Goal: Task Accomplishment & Management: Complete application form

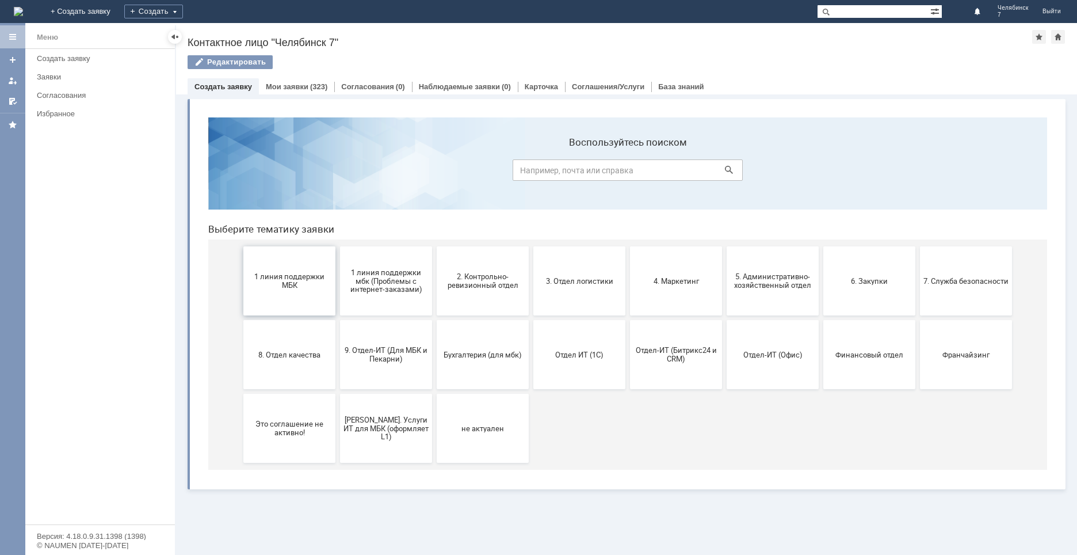
click at [296, 277] on span "1 линия поддержки МБК" at bounding box center [289, 280] width 85 height 17
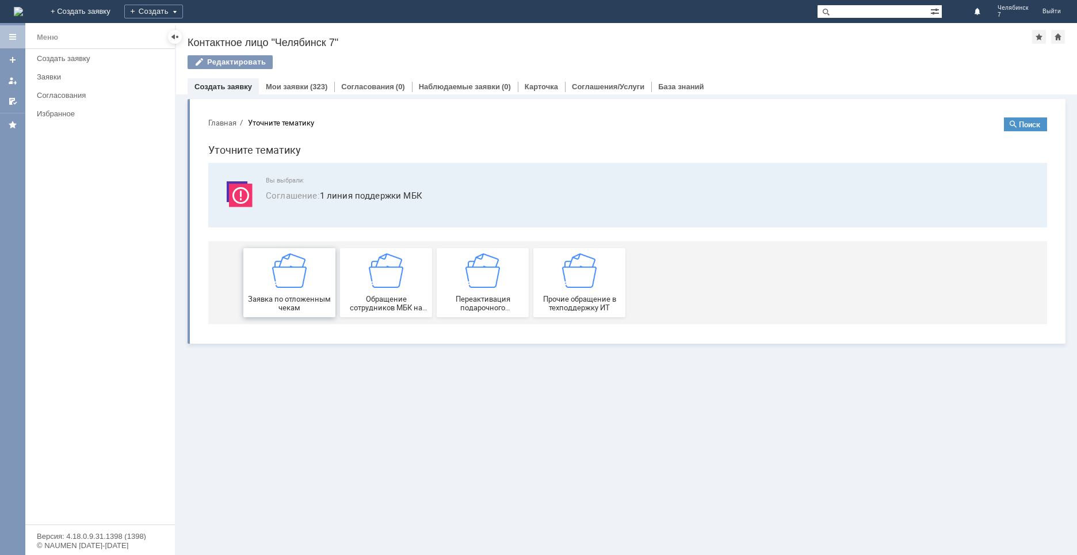
click at [306, 272] on img at bounding box center [289, 270] width 35 height 35
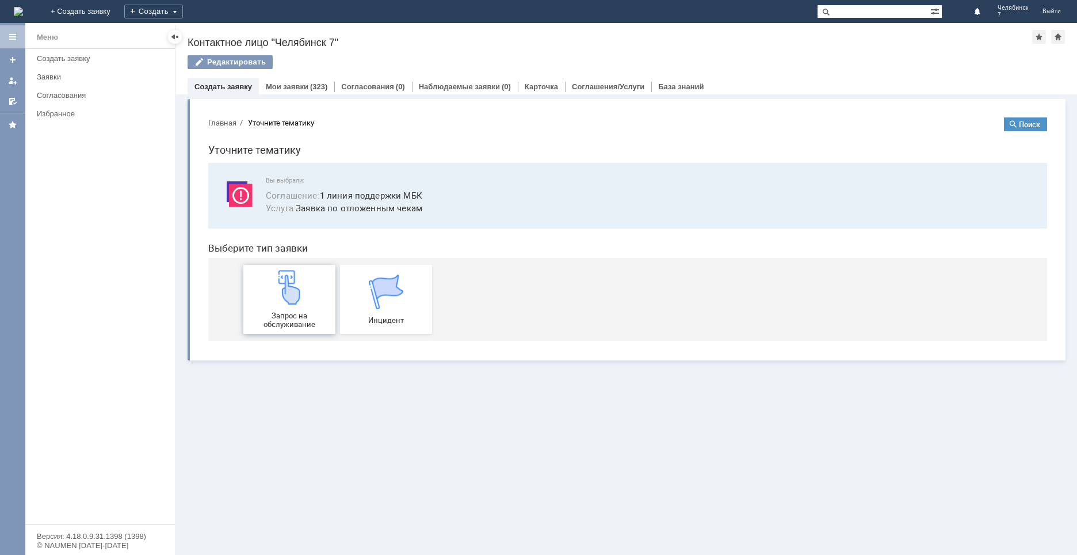
click at [304, 294] on img at bounding box center [289, 287] width 35 height 35
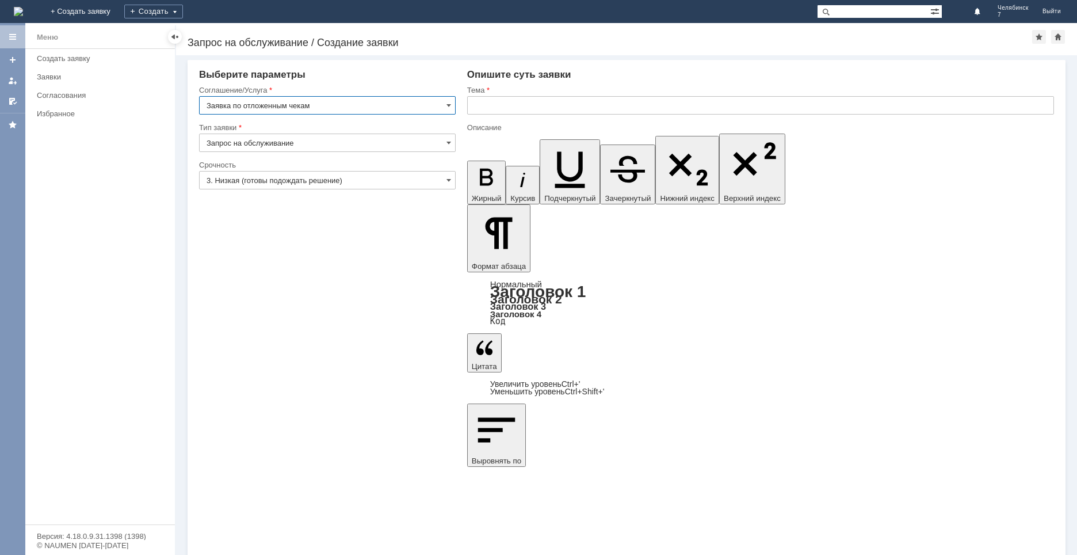
click at [520, 112] on input "text" at bounding box center [760, 105] width 587 height 18
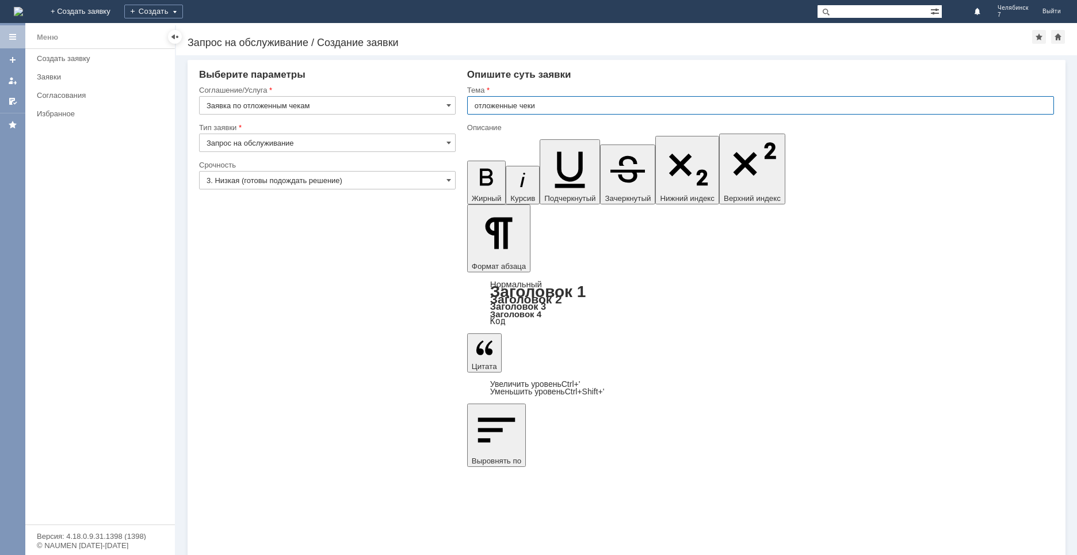
type input "отложенные чеки"
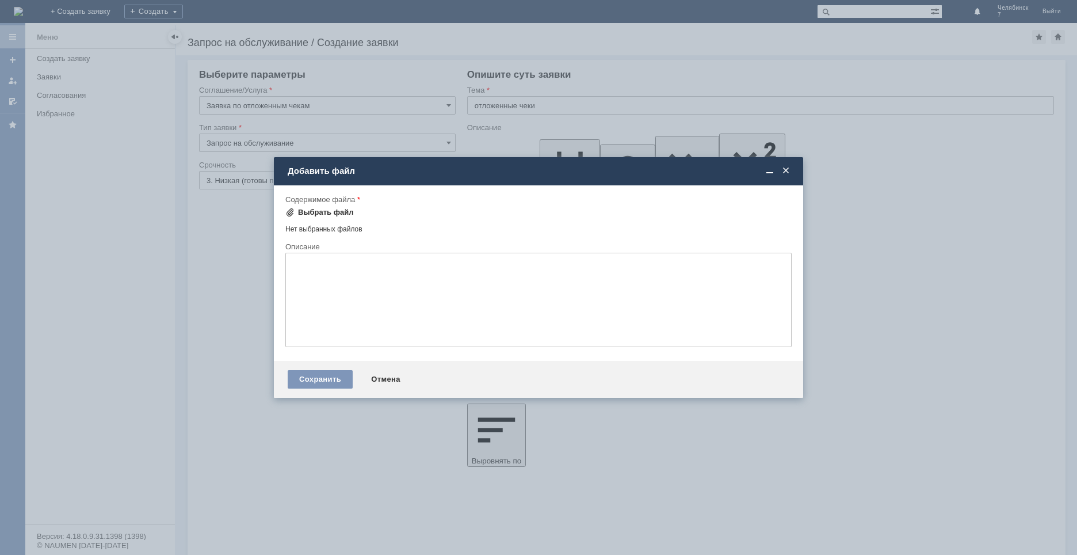
click at [330, 212] on div "Выбрать файл" at bounding box center [326, 212] width 56 height 9
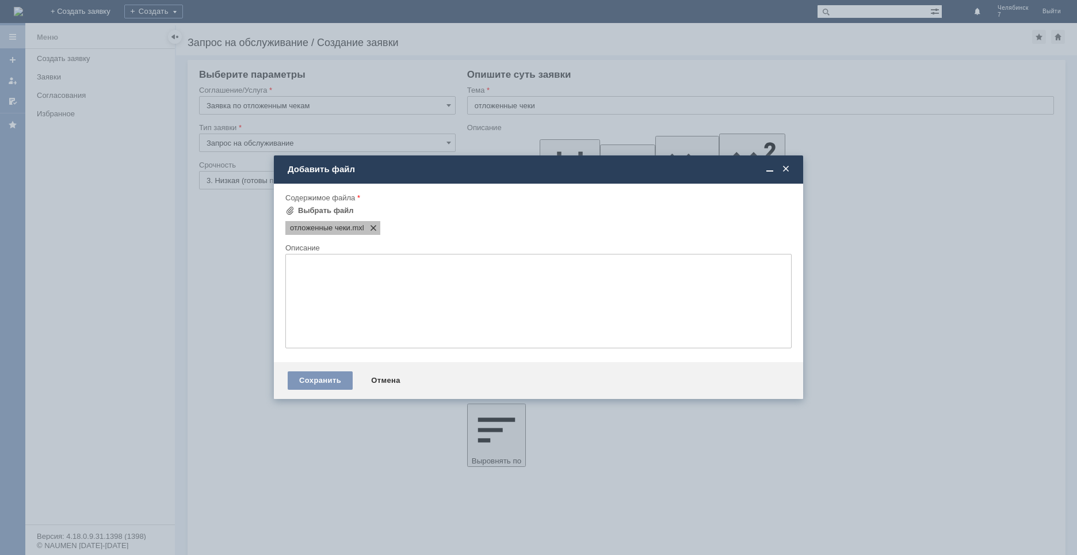
click at [374, 227] on span at bounding box center [371, 227] width 14 height 9
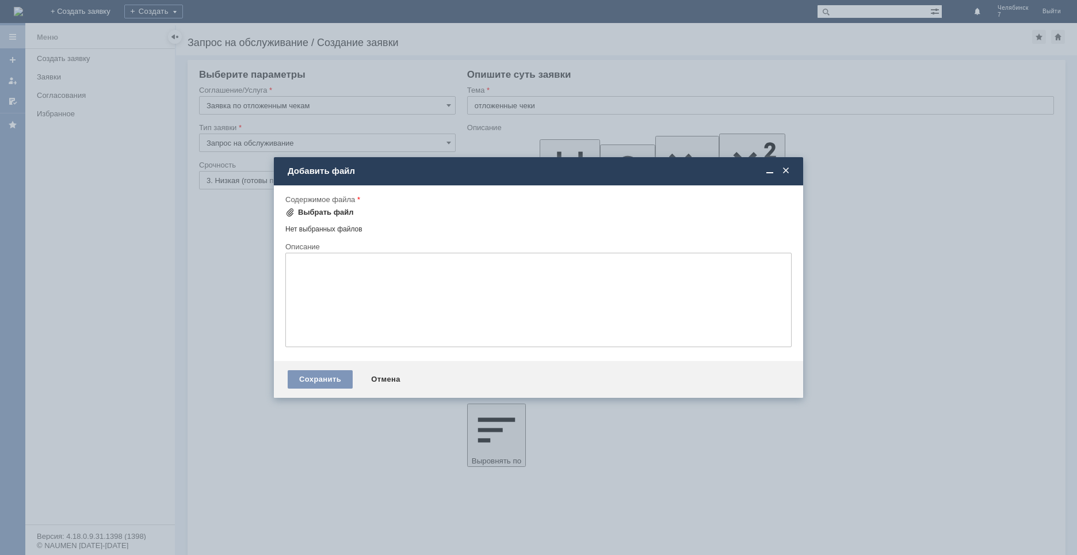
click at [320, 214] on div "Выбрать файл" at bounding box center [326, 212] width 56 height 9
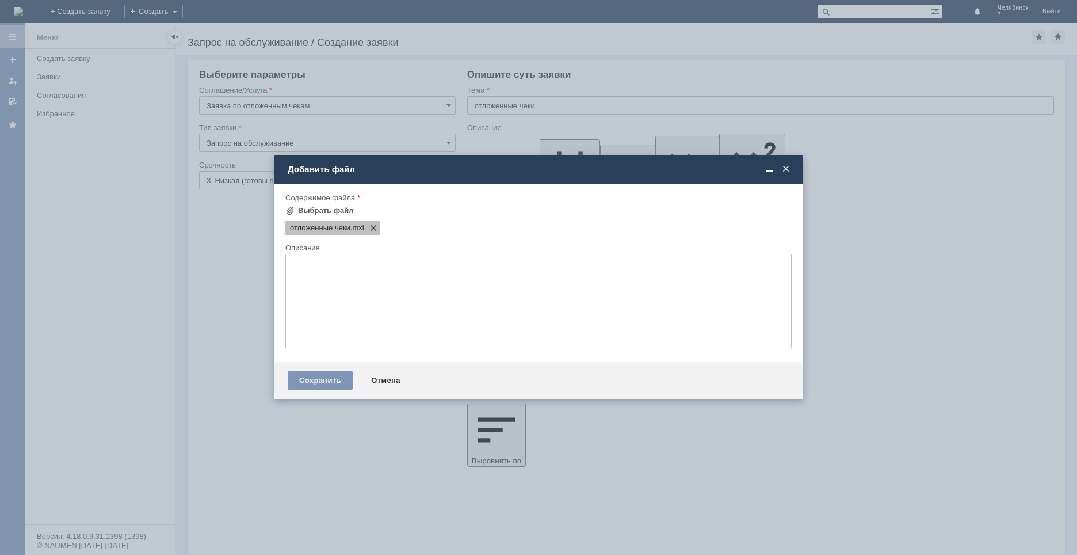
click at [376, 231] on span at bounding box center [371, 227] width 14 height 9
